Goal: Task Accomplishment & Management: Use online tool/utility

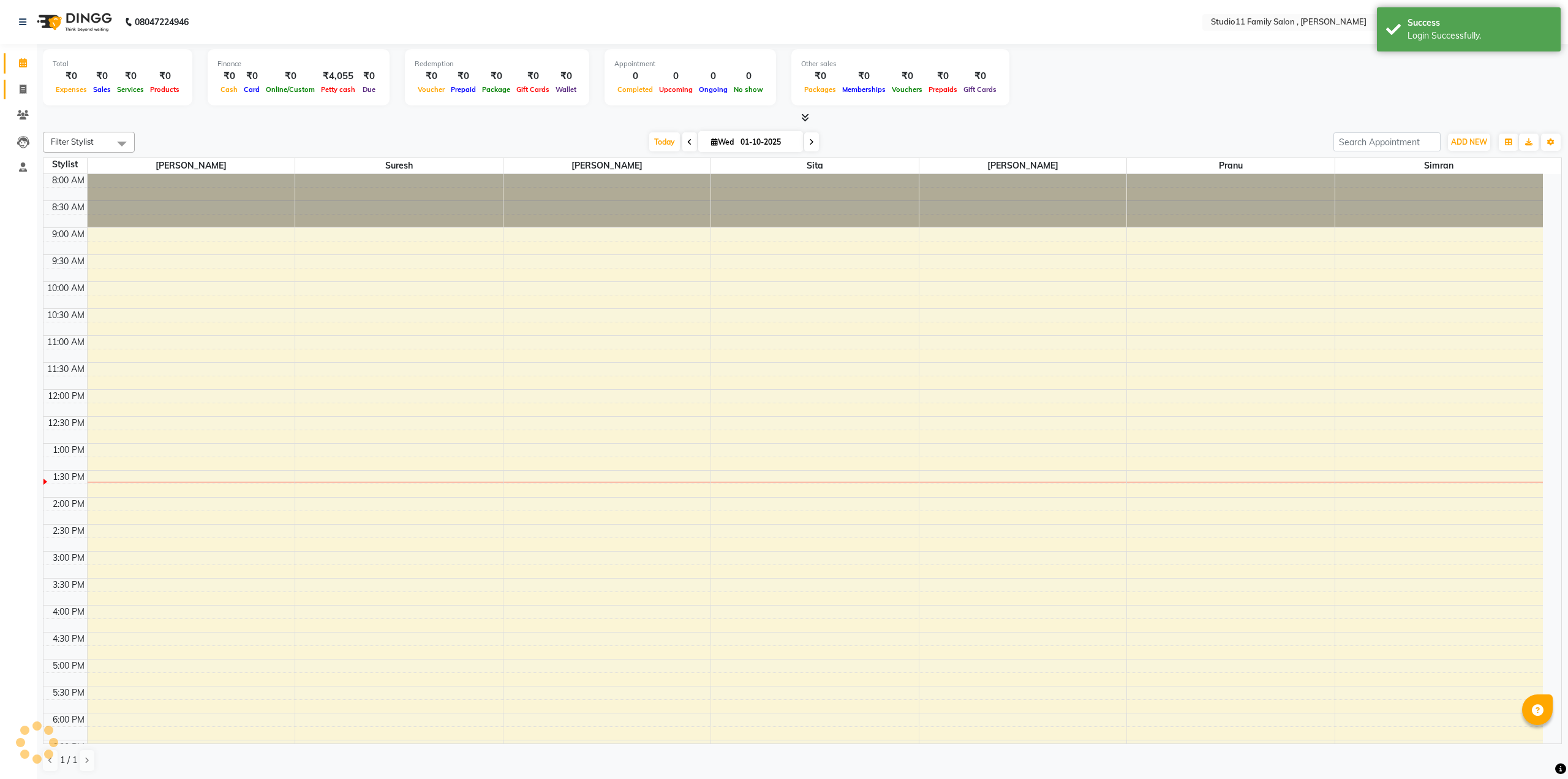
click at [26, 97] on link "Invoice" at bounding box center [19, 90] width 29 height 20
select select "7303"
select select "service"
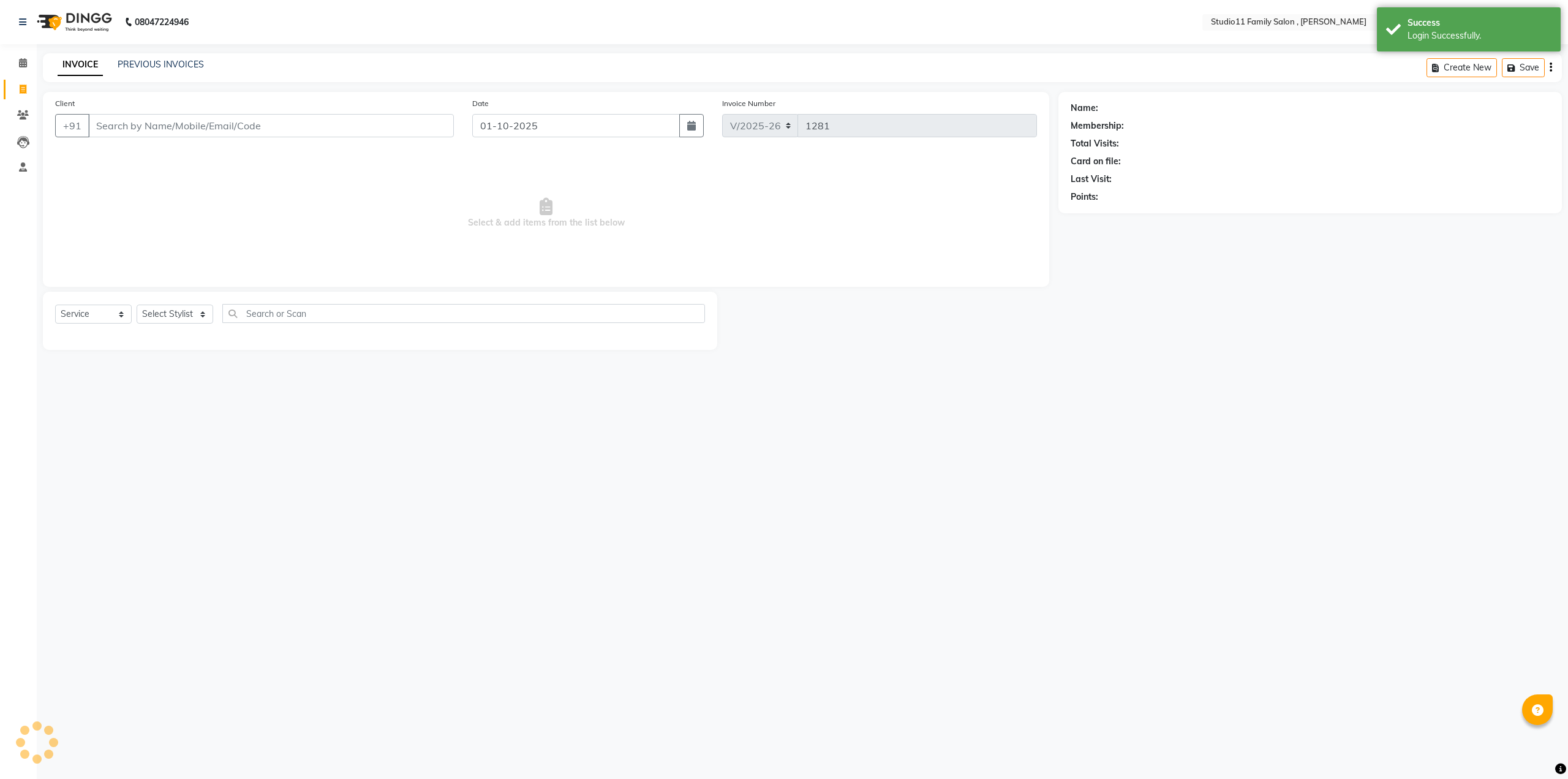
click at [119, 125] on input "Client" at bounding box center [270, 126] width 365 height 23
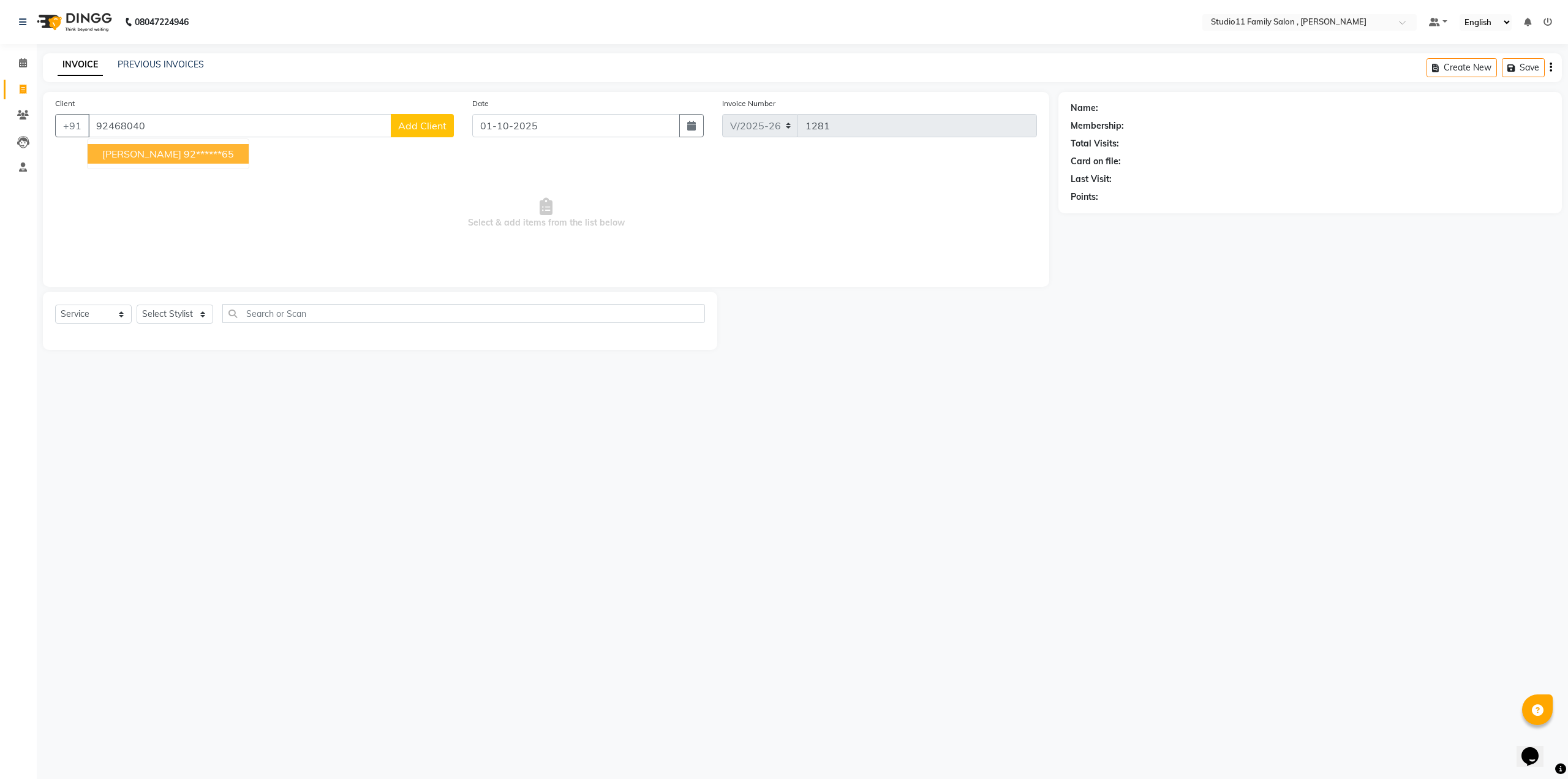
click at [158, 146] on button "[PERSON_NAME] 92******65" at bounding box center [168, 154] width 161 height 19
type input "92******65"
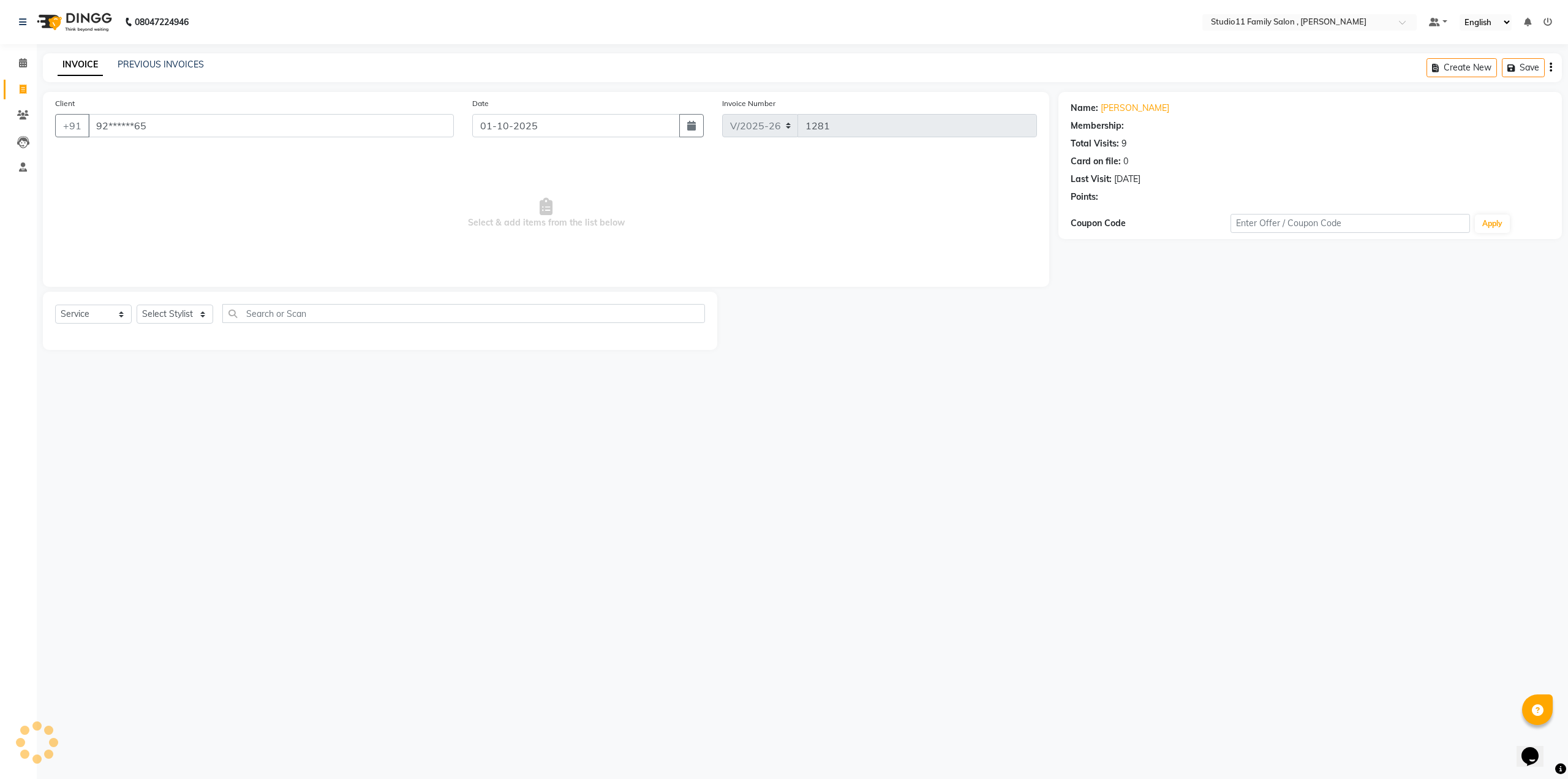
select select "1: Object"
click at [182, 312] on select "Select Stylist Pranu [PERSON_NAME] [PERSON_NAME] [PERSON_NAME] [PERSON_NAME]" at bounding box center [174, 313] width 77 height 19
select select "85212"
click at [136, 304] on select "Select Stylist Pranu [PERSON_NAME] [PERSON_NAME] [PERSON_NAME] [PERSON_NAME]" at bounding box center [174, 313] width 77 height 19
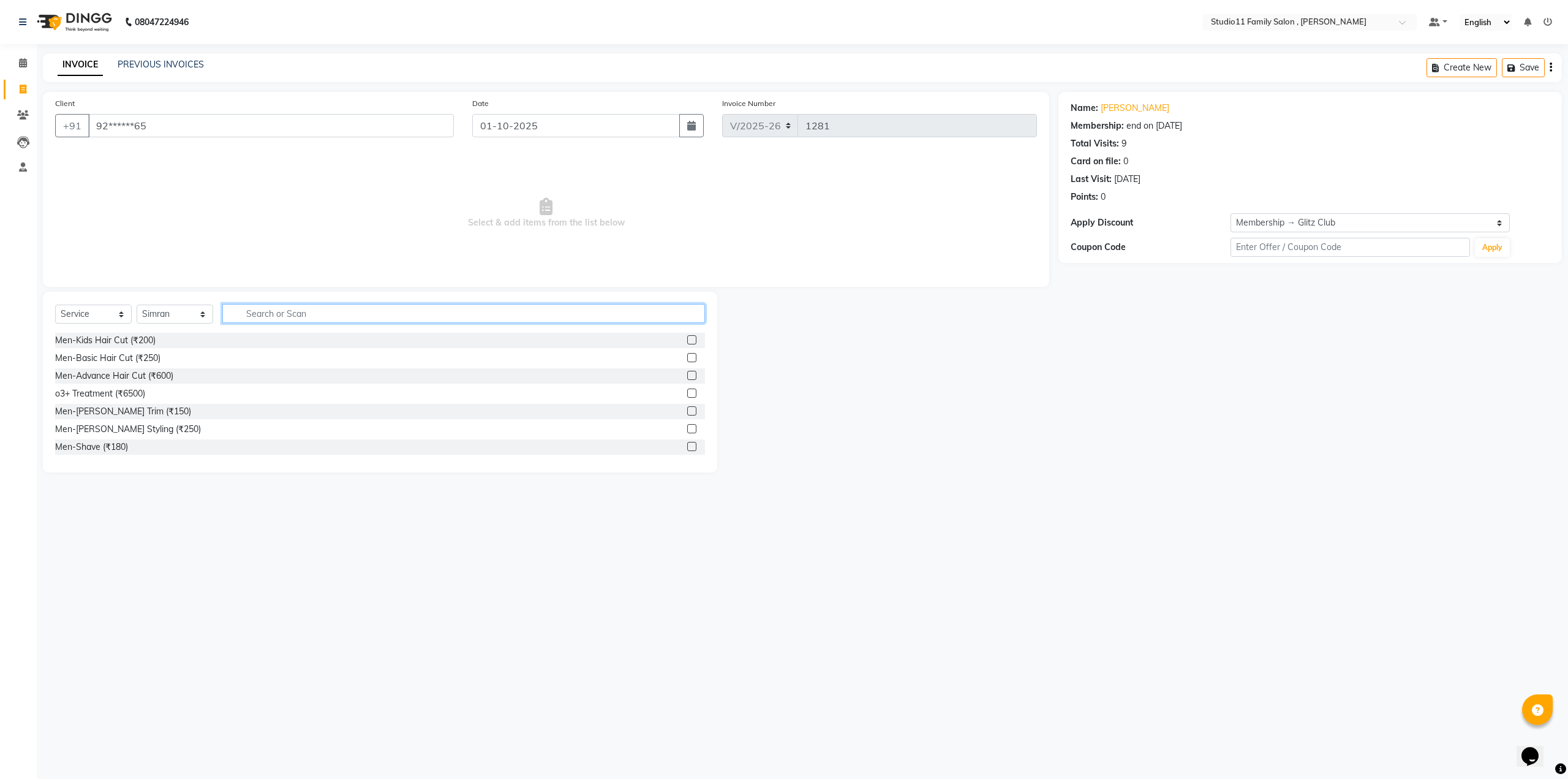
click at [293, 316] on input "text" at bounding box center [463, 313] width 482 height 19
type input "eye"
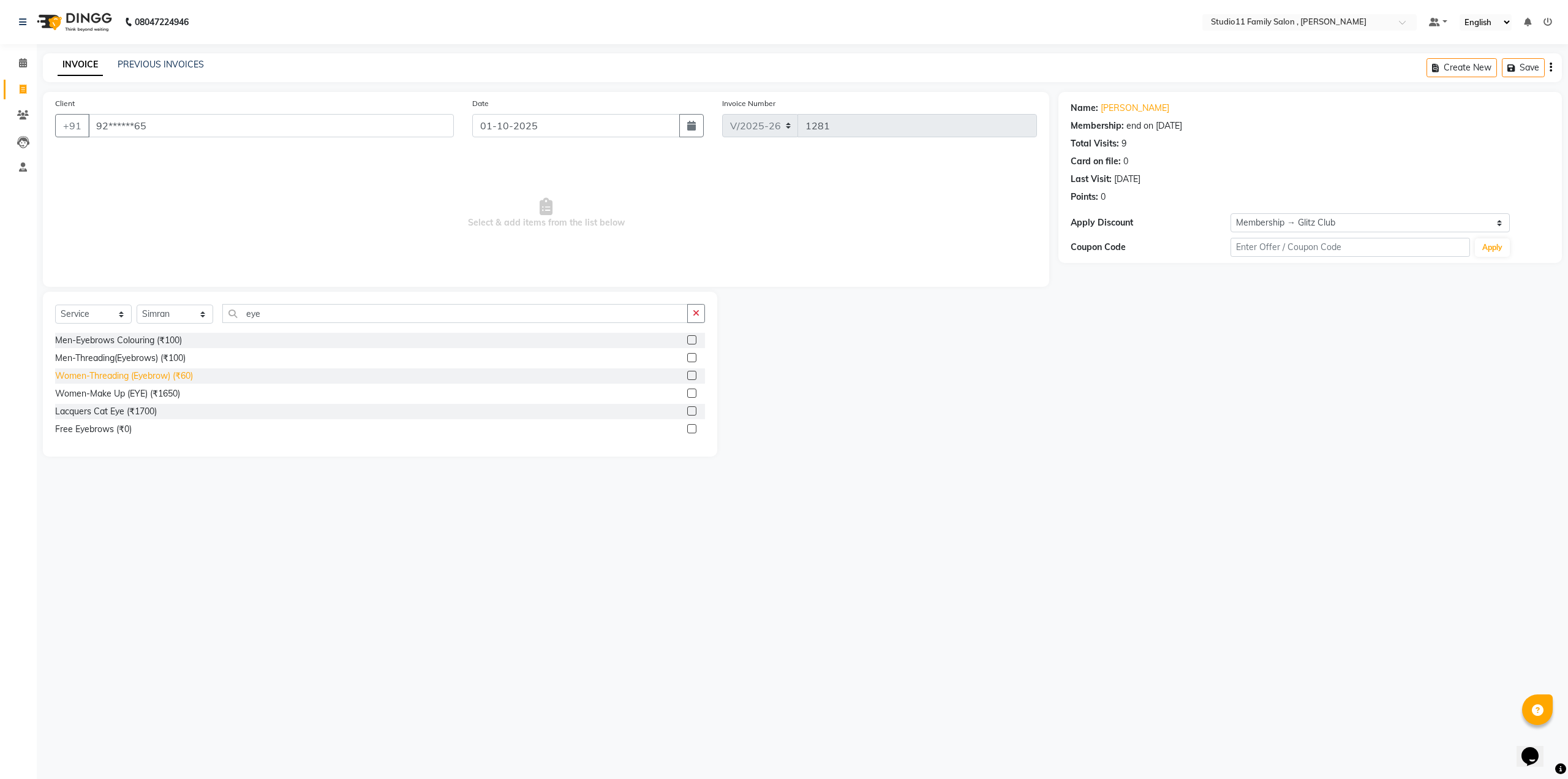
click at [157, 378] on div "Women-Threading (Eyebrow) (₹60)" at bounding box center [124, 375] width 137 height 13
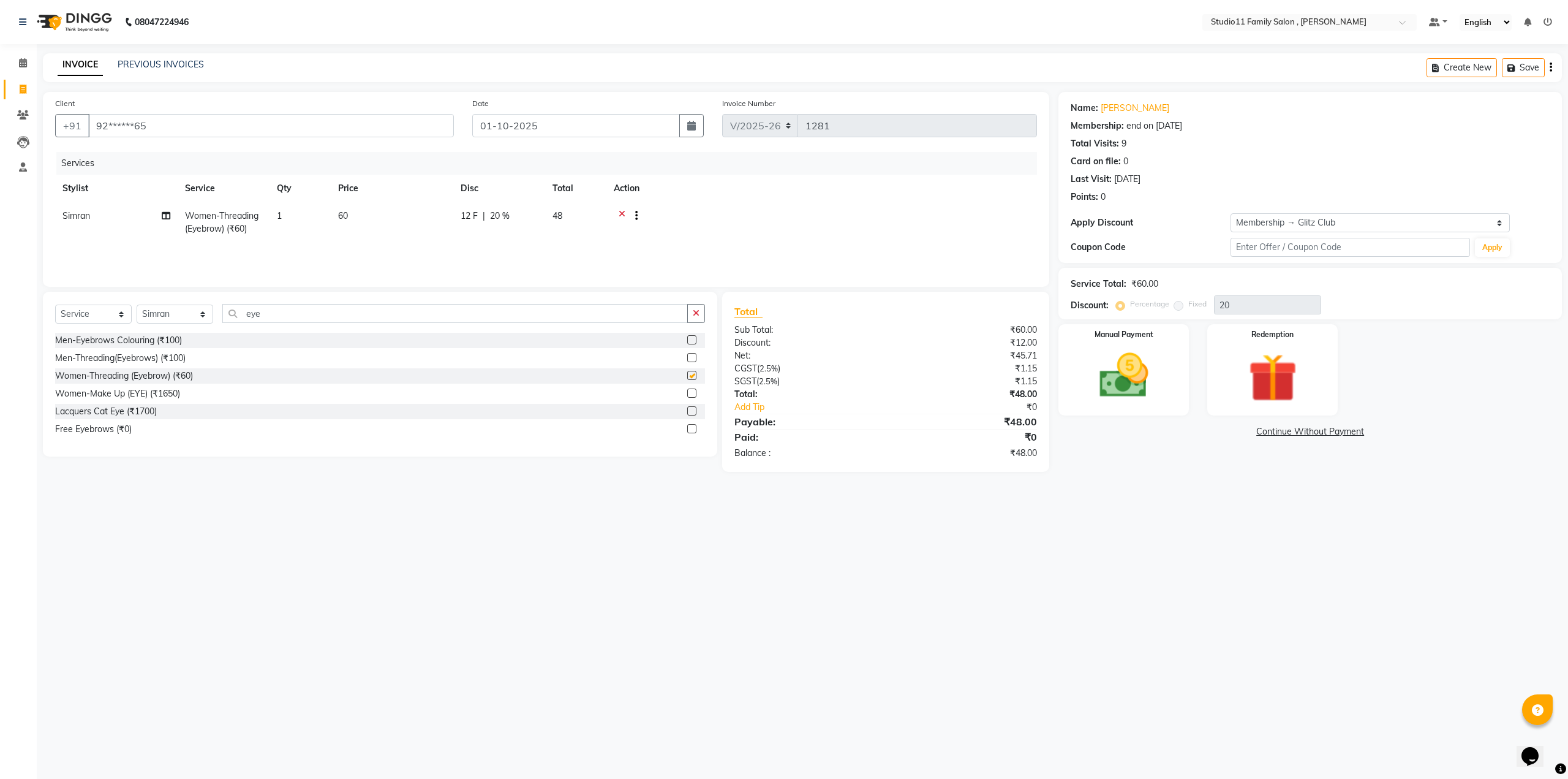
checkbox input "false"
click at [268, 314] on input "eye" at bounding box center [455, 313] width 466 height 19
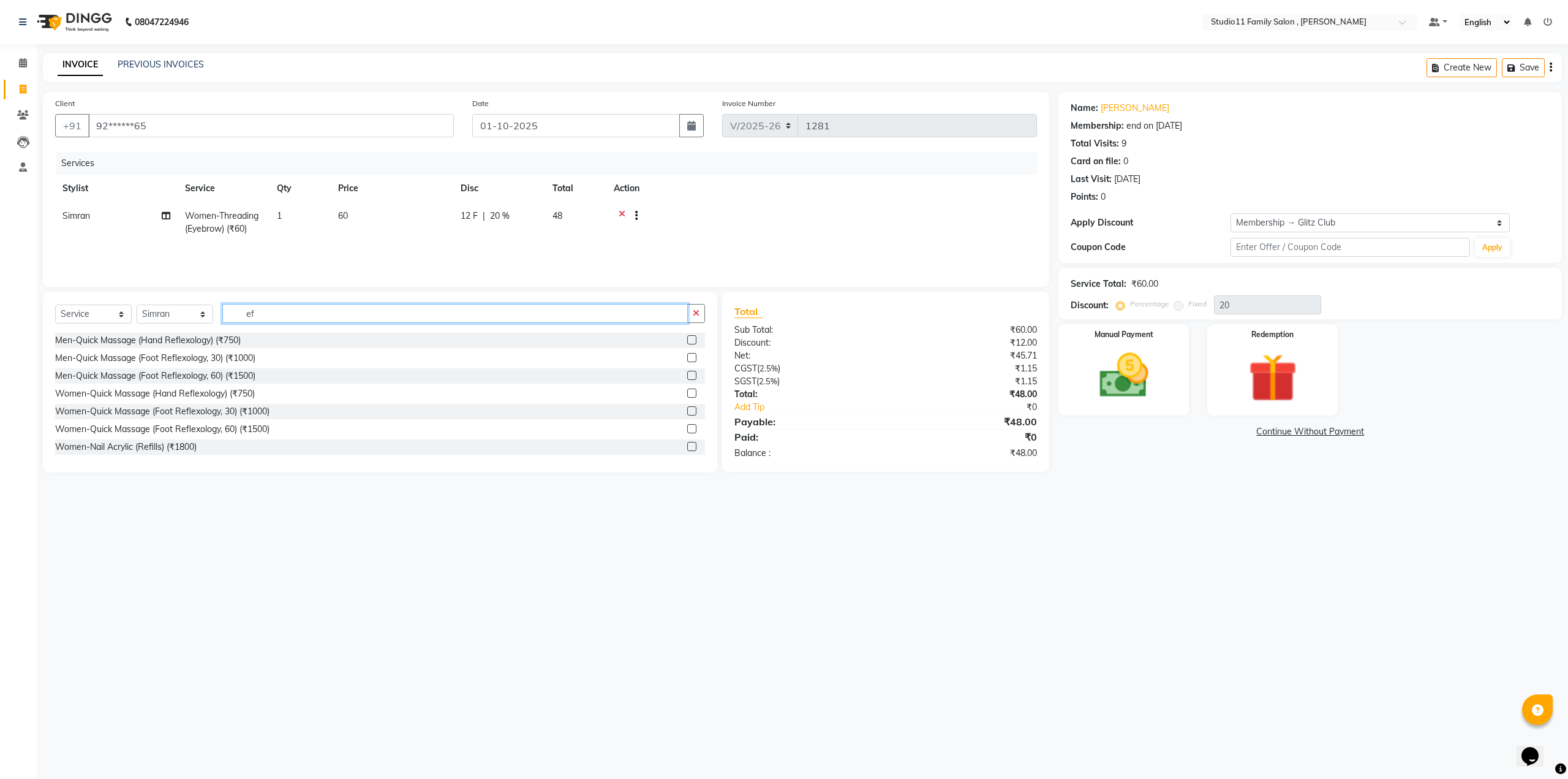
type input "e"
click at [382, 313] on input "fo" at bounding box center [455, 313] width 466 height 19
type input "f"
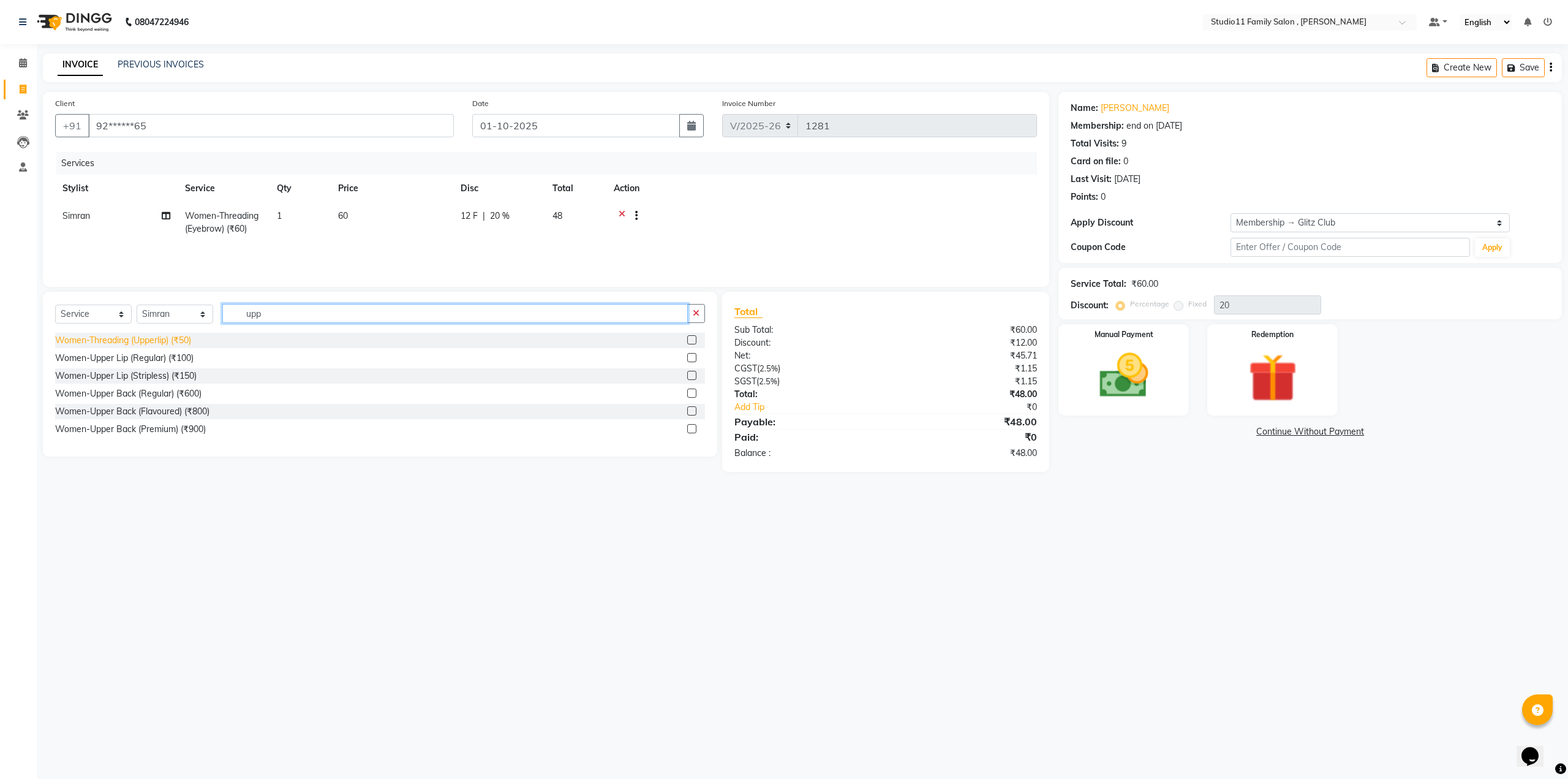
type input "upp"
click at [139, 342] on div "Women-Threading (Upperlip) (₹50)" at bounding box center [124, 339] width 136 height 13
checkbox input "false"
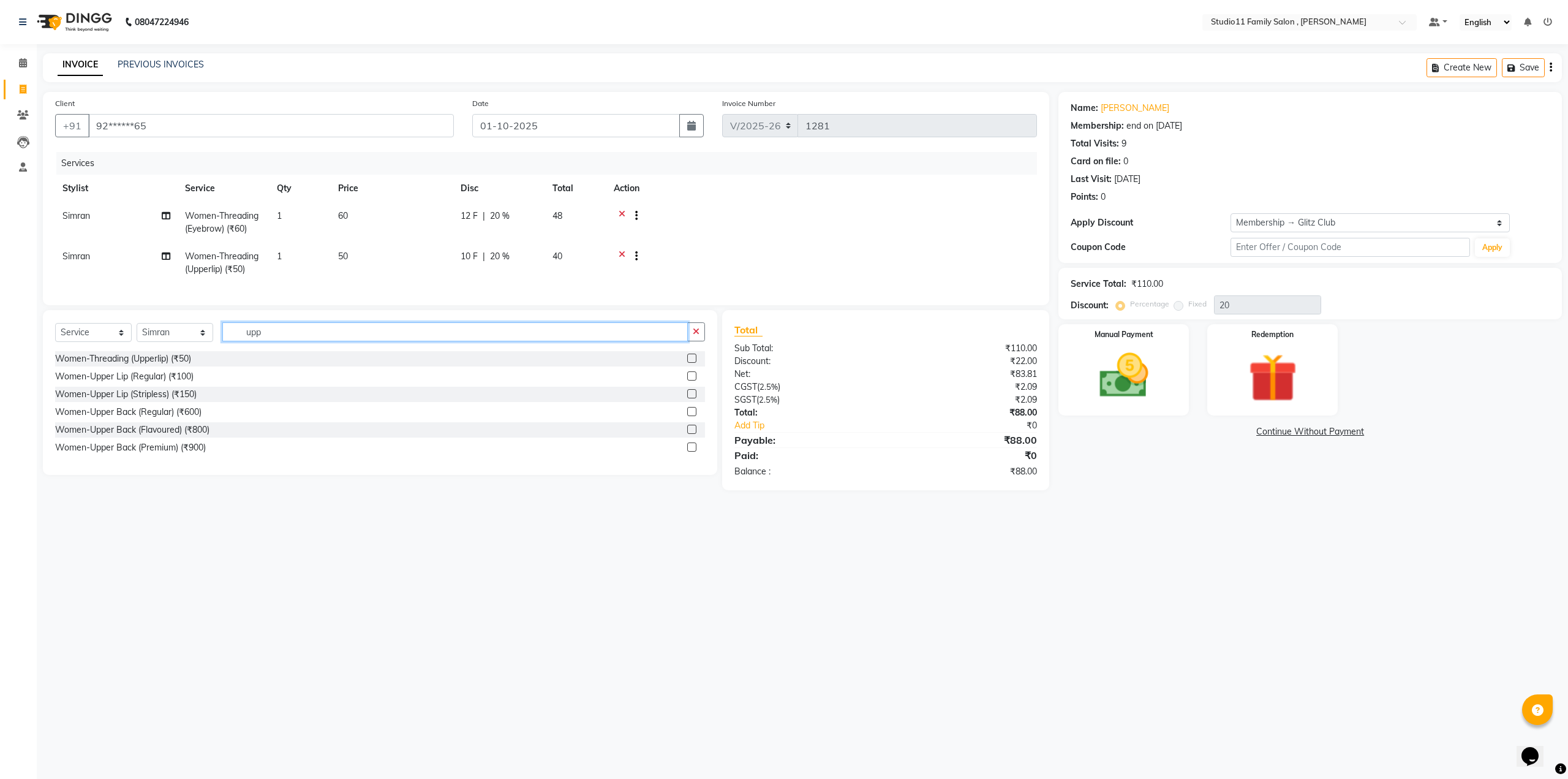
click at [267, 341] on input "upp" at bounding box center [455, 331] width 466 height 19
type input "u"
type input "chi"
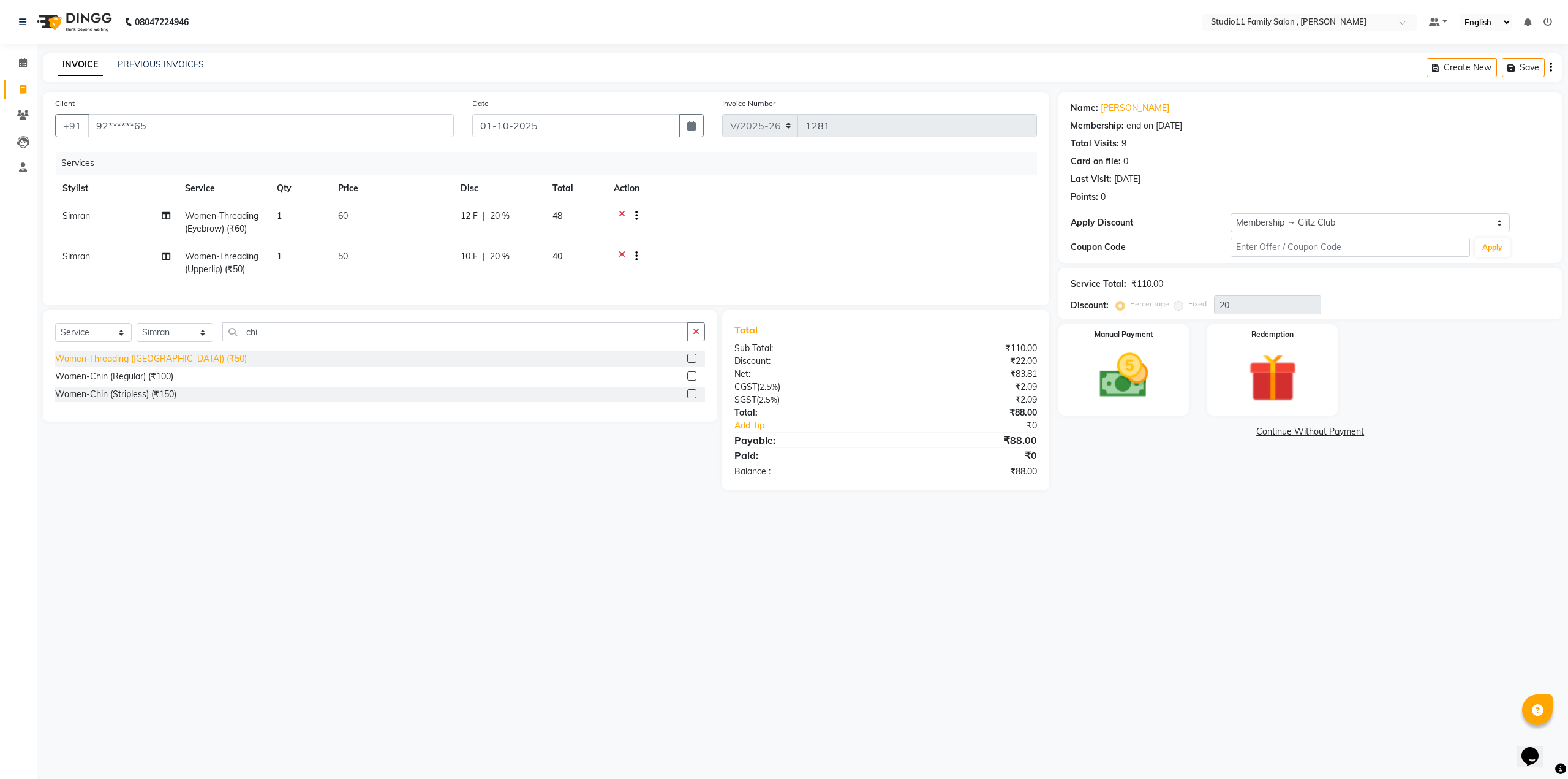
click at [153, 364] on div "Women-Threading ([GEOGRAPHIC_DATA]) (₹50)" at bounding box center [151, 358] width 192 height 13
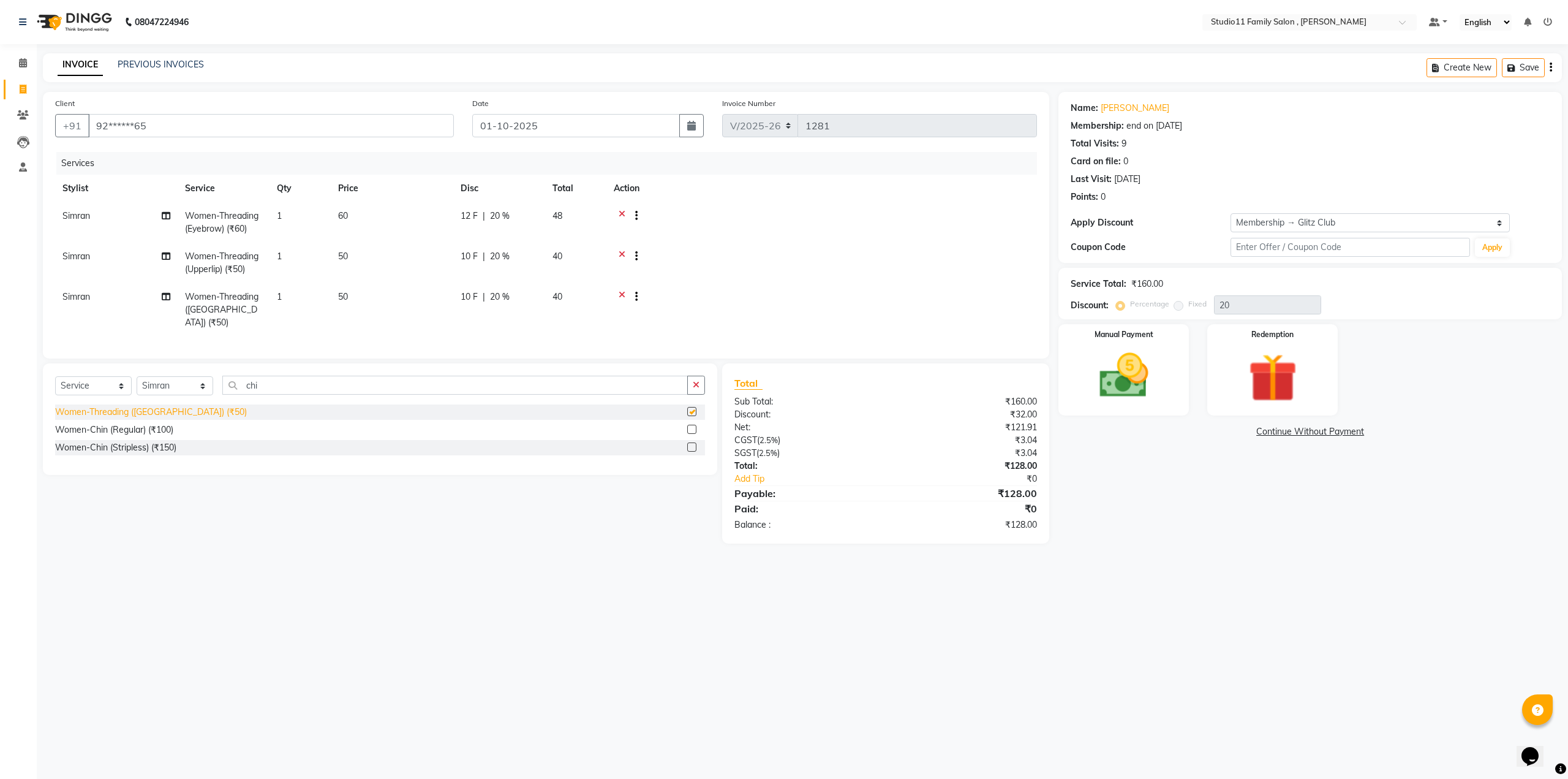
checkbox input "false"
click at [1141, 339] on div "Manual Payment" at bounding box center [1123, 370] width 135 height 95
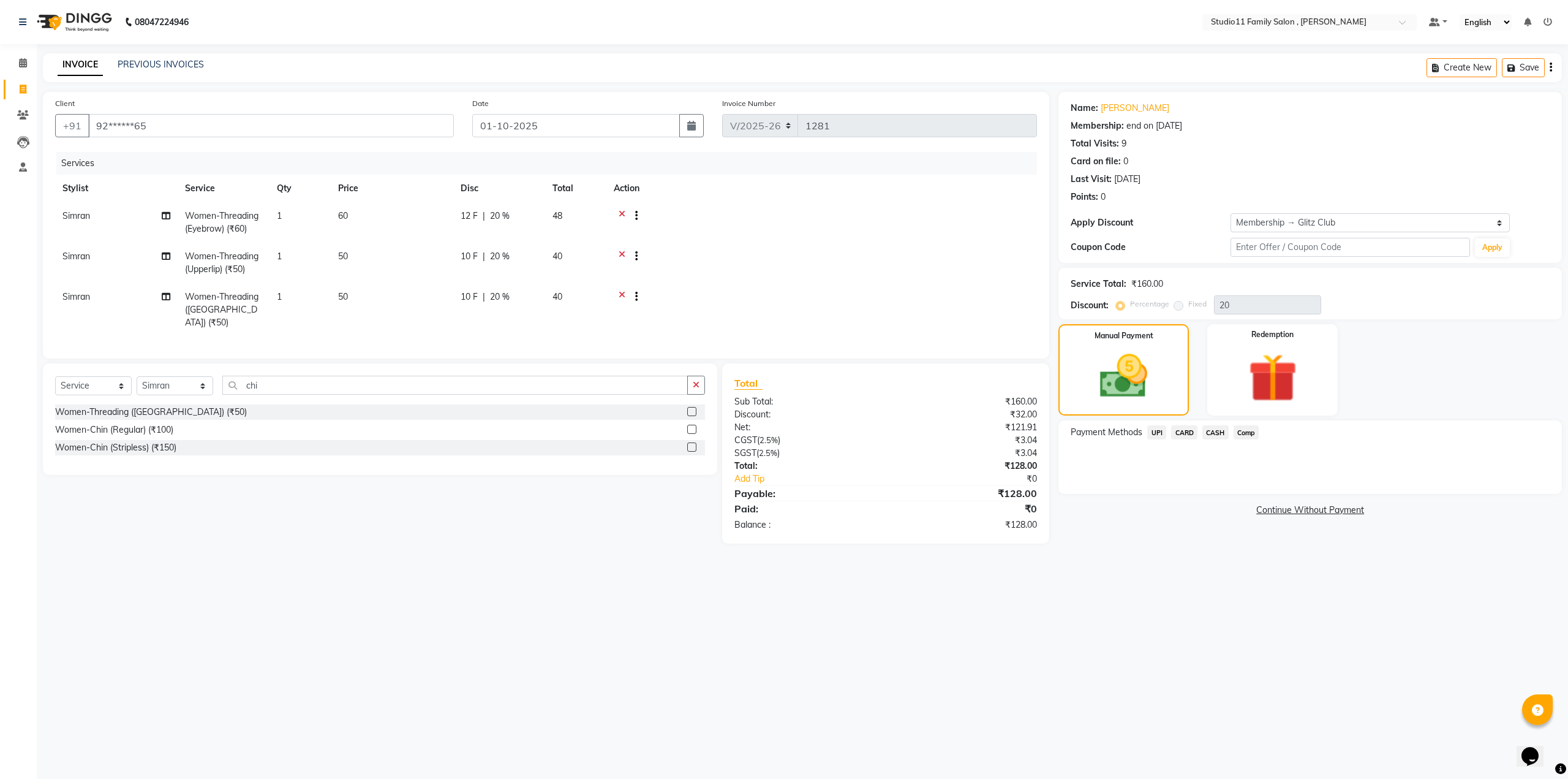
click at [1242, 433] on span "Comp" at bounding box center [1246, 432] width 25 height 14
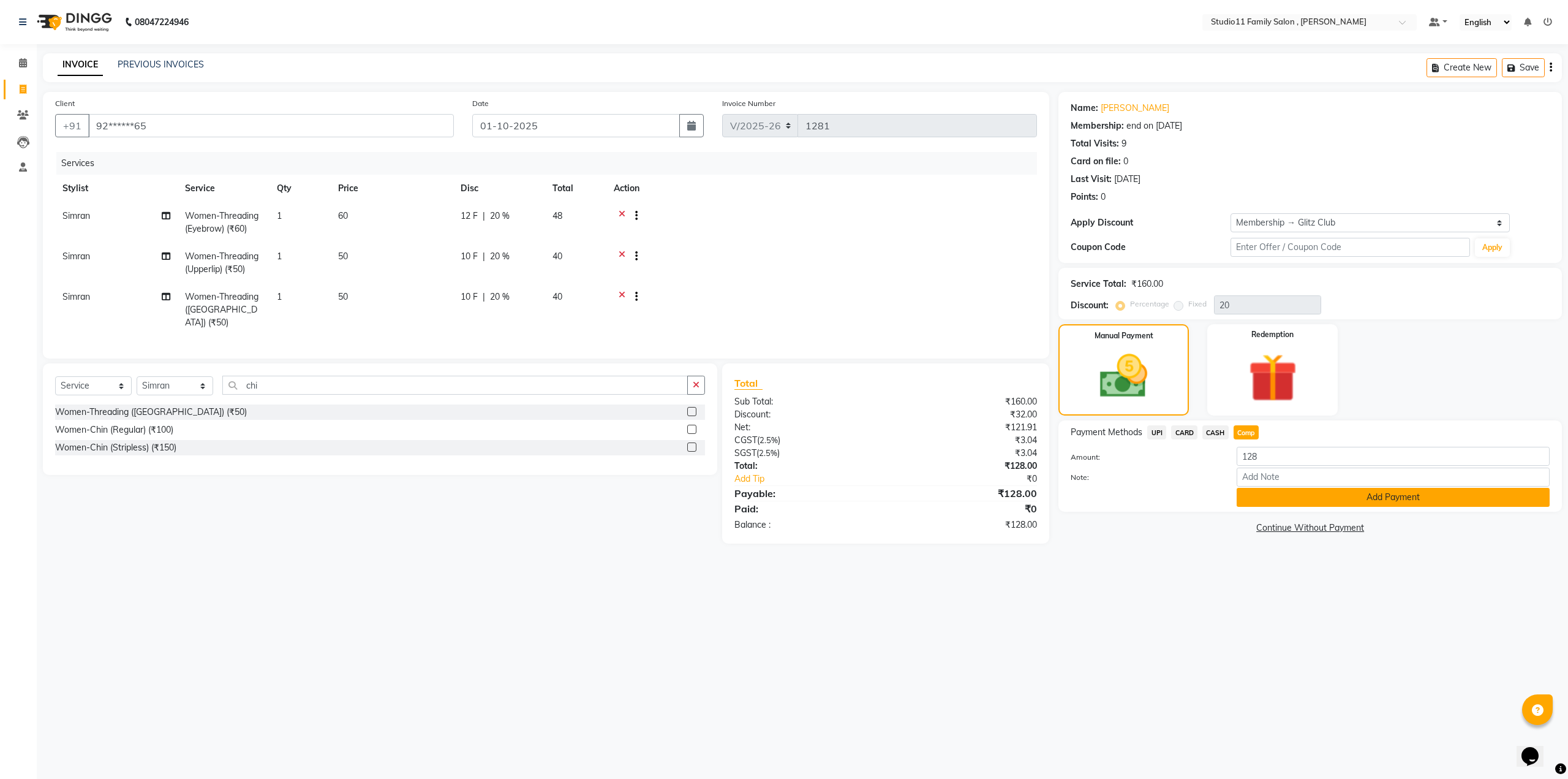
click at [1307, 490] on button "Add Payment" at bounding box center [1393, 496] width 313 height 19
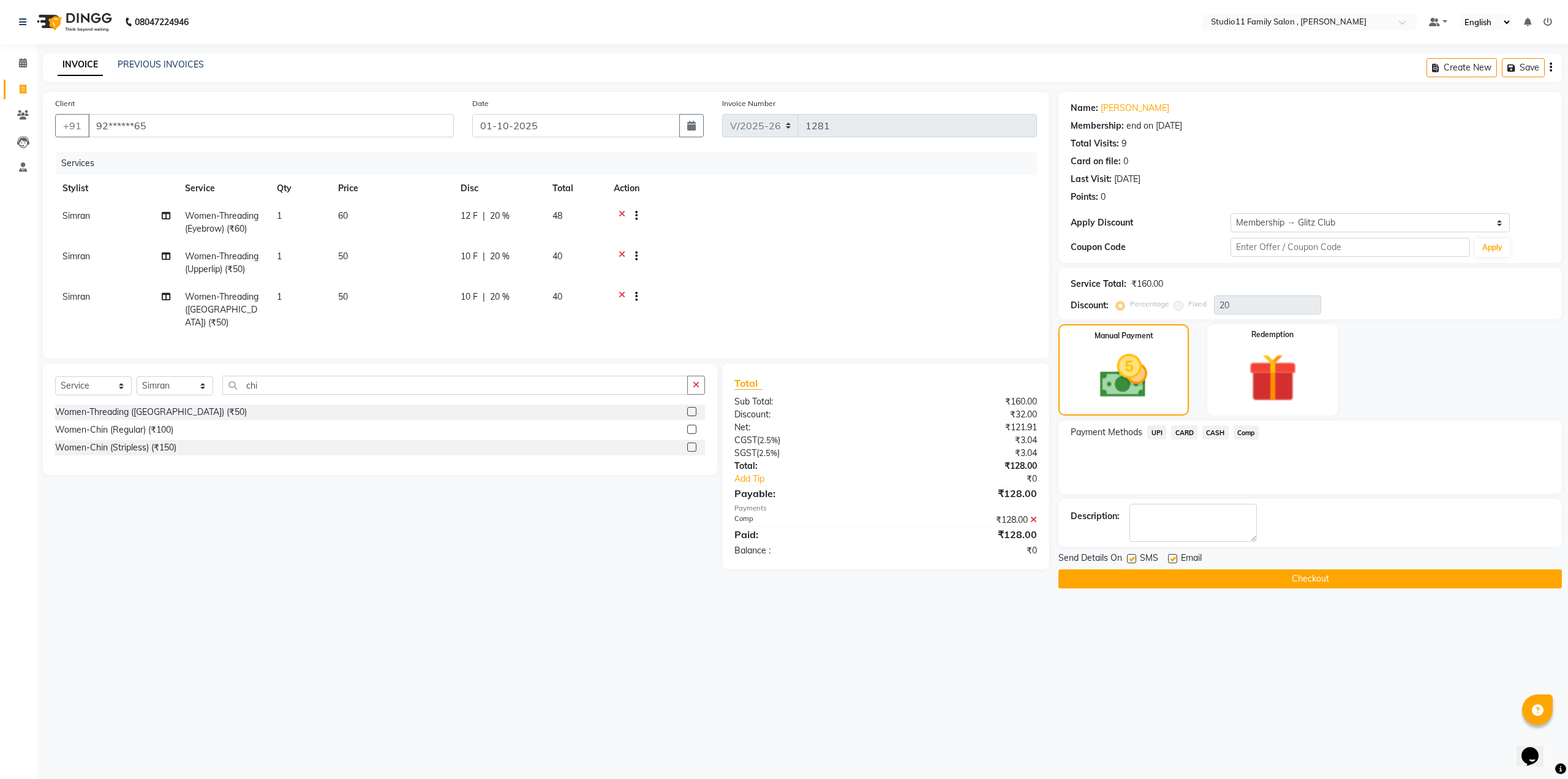
click at [1315, 580] on button "Checkout" at bounding box center [1310, 578] width 504 height 19
